Goal: Find specific page/section: Find specific page/section

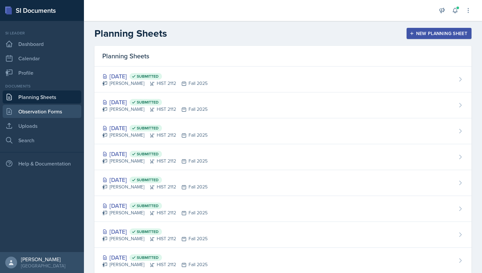
click at [46, 107] on link "Observation Forms" at bounding box center [42, 111] width 79 height 13
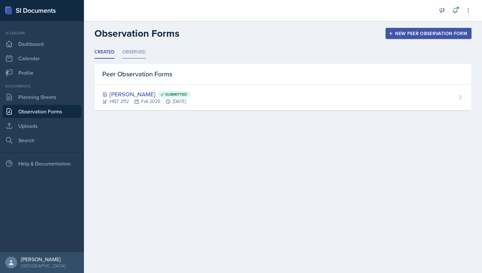
click at [127, 50] on li "Observed" at bounding box center [134, 52] width 24 height 13
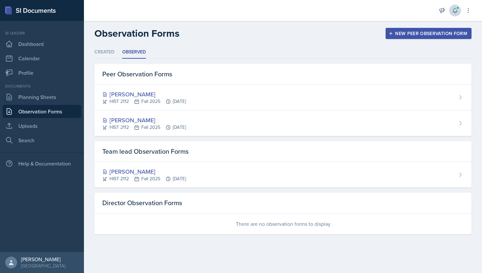
click at [452, 9] on icon at bounding box center [455, 10] width 7 height 7
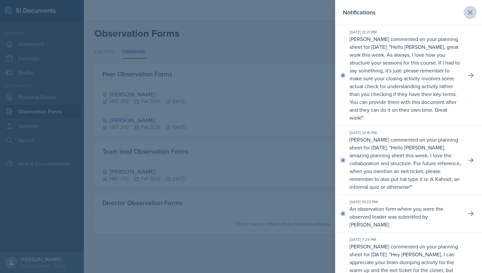
click at [472, 10] on icon at bounding box center [470, 12] width 4 height 4
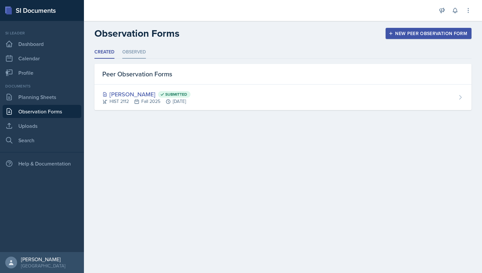
click at [143, 51] on li "Observed" at bounding box center [134, 52] width 24 height 13
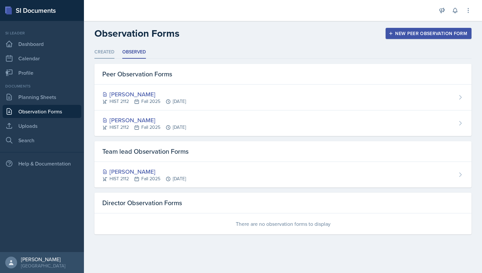
click at [108, 52] on li "Created" at bounding box center [104, 52] width 20 height 13
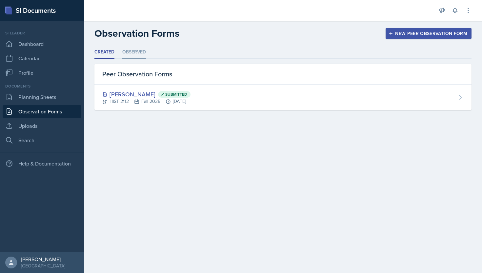
click at [133, 53] on li "Observed" at bounding box center [134, 52] width 24 height 13
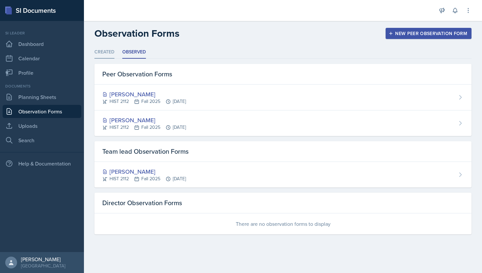
click at [111, 53] on li "Created" at bounding box center [104, 52] width 20 height 13
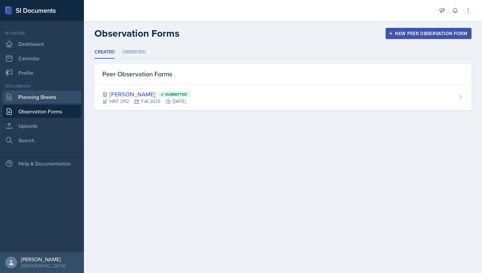
click at [52, 94] on link "Planning Sheets" at bounding box center [42, 96] width 79 height 13
